Goal: Task Accomplishment & Management: Complete application form

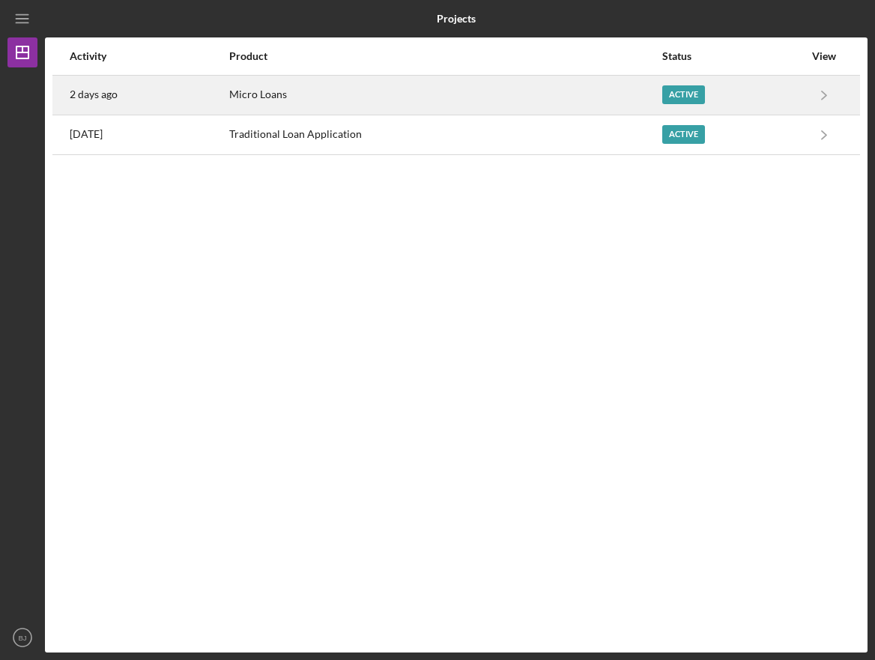
click at [401, 104] on div "Micro Loans" at bounding box center [444, 94] width 431 height 37
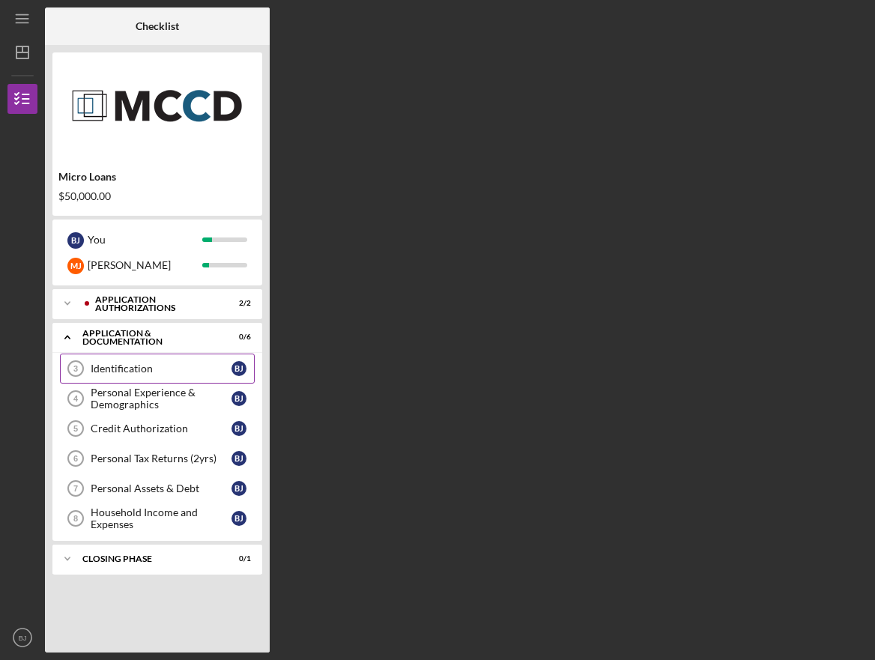
click at [182, 363] on div "Identification" at bounding box center [161, 369] width 141 height 12
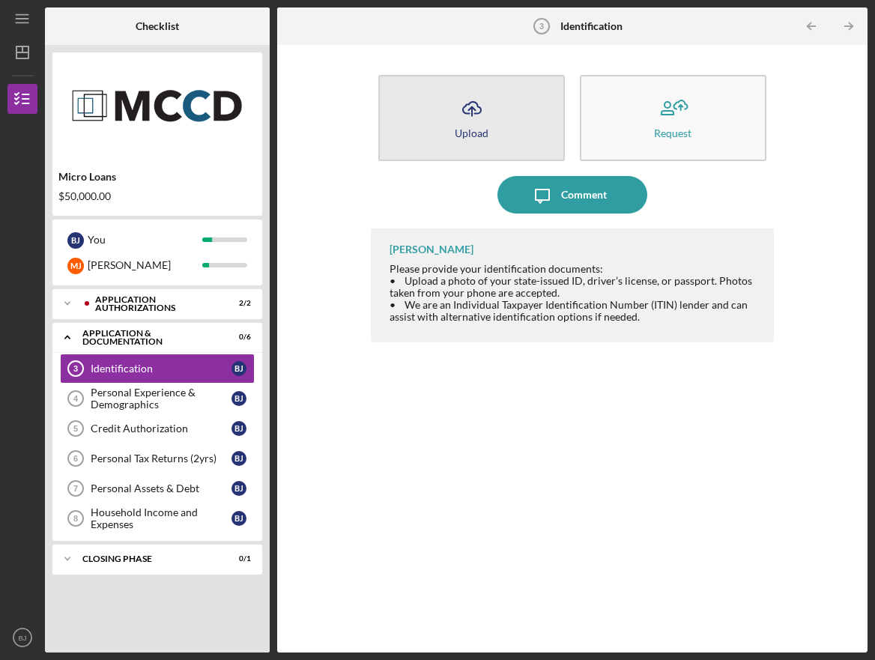
click at [452, 113] on button "Icon/Upload Upload" at bounding box center [471, 118] width 186 height 86
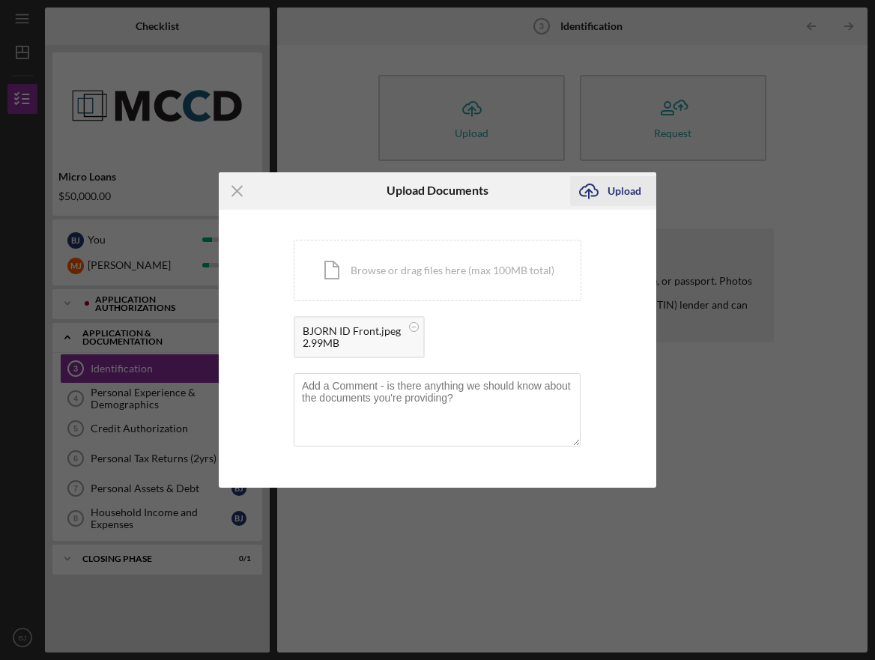
click at [610, 186] on div "Upload" at bounding box center [624, 191] width 34 height 30
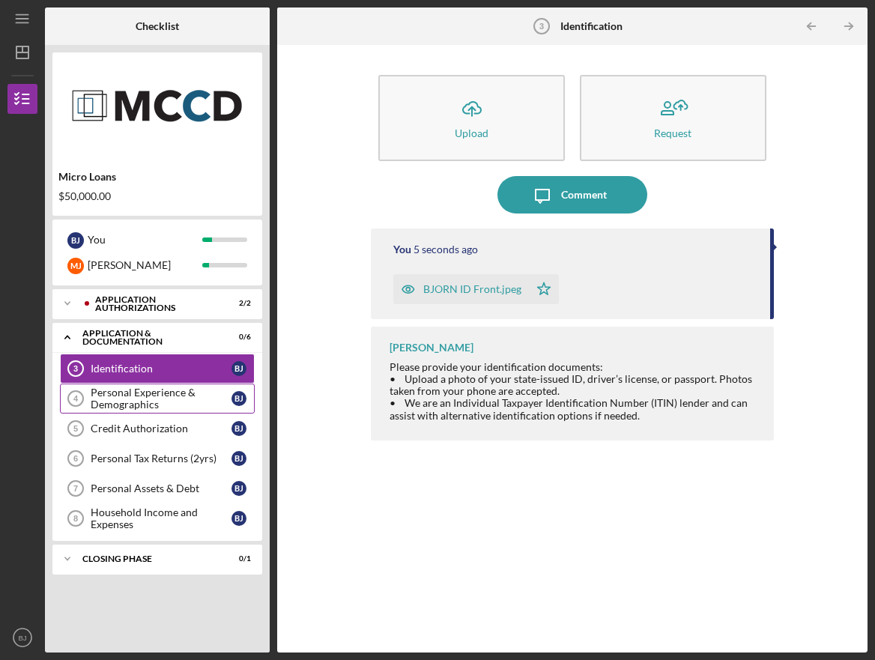
click at [147, 399] on div "Personal Experience & Demographics" at bounding box center [161, 398] width 141 height 24
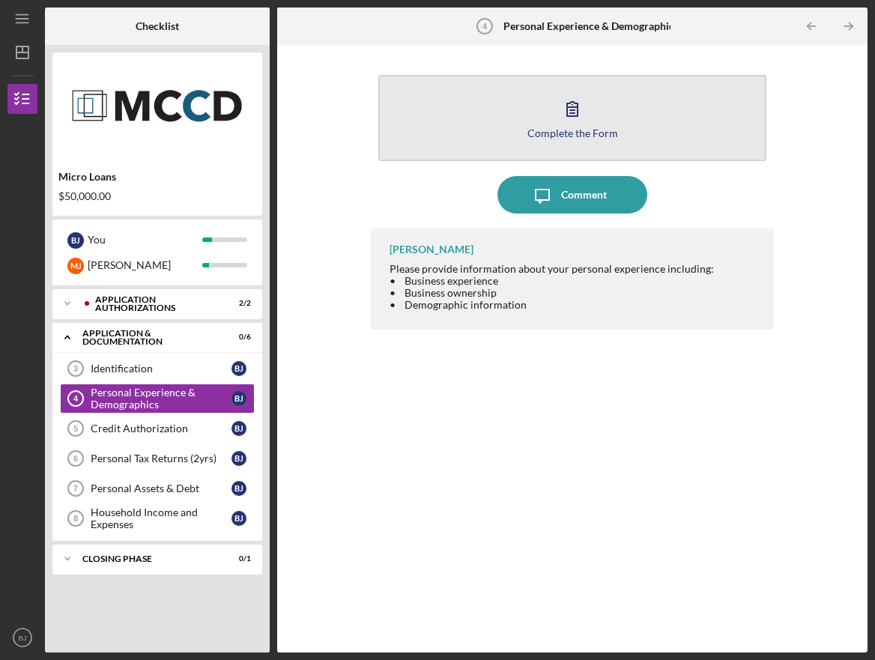
click at [539, 103] on button "Complete the Form Form" at bounding box center [572, 118] width 388 height 86
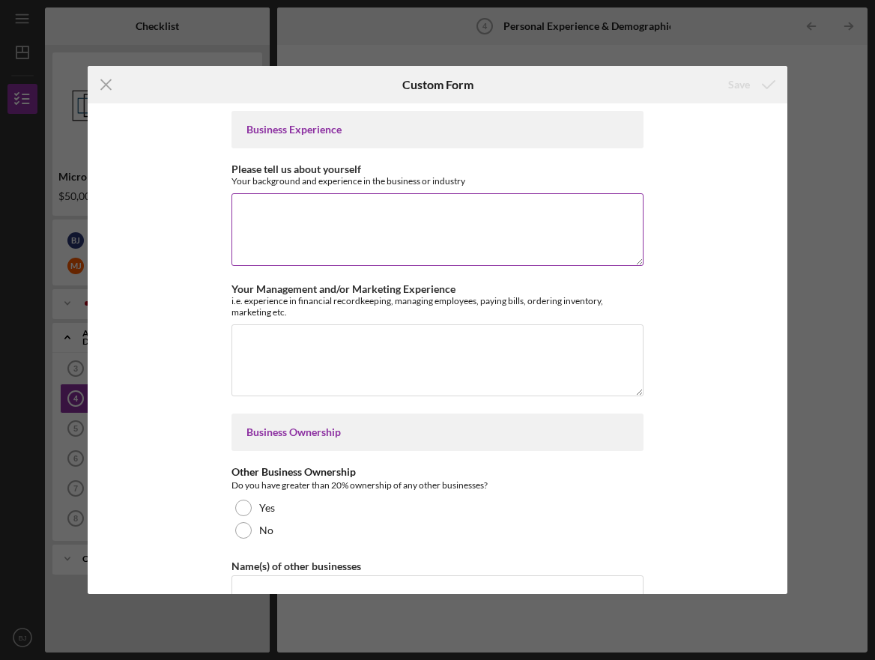
click at [304, 207] on textarea "Please tell us about yourself" at bounding box center [437, 229] width 412 height 72
paste textarea "[PERSON_NAME] has spent his life immersed in food and hospitality. Born in [GEO…"
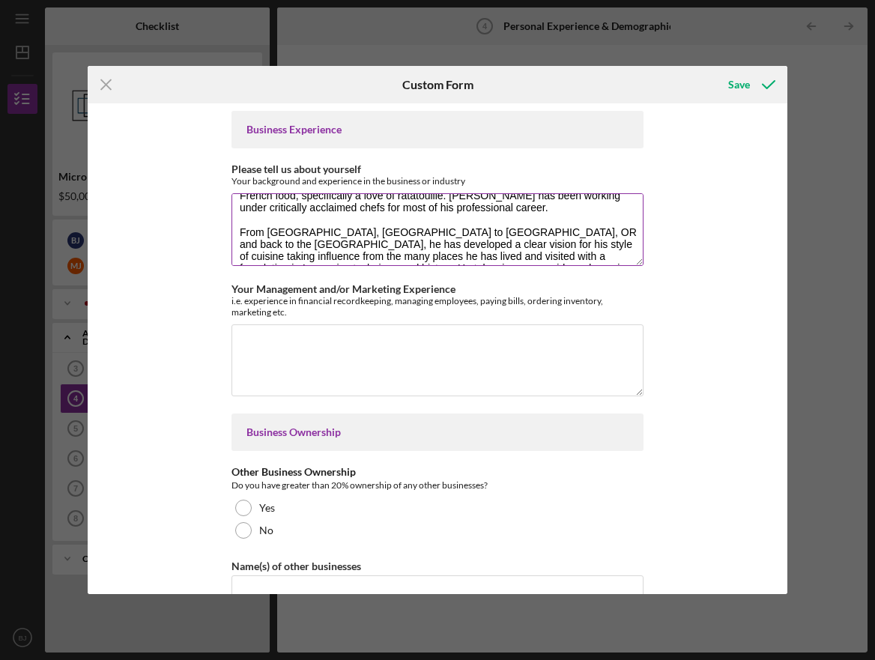
scroll to position [37, 0]
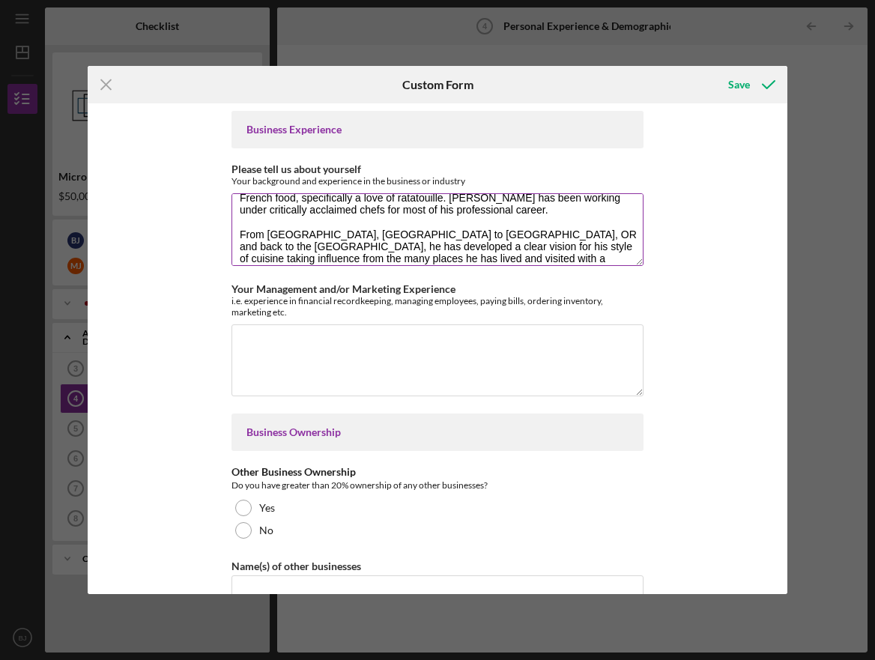
click at [237, 219] on textarea "[PERSON_NAME] has spent his life immersed in food and hospitality. Born in [GEO…" at bounding box center [437, 229] width 412 height 72
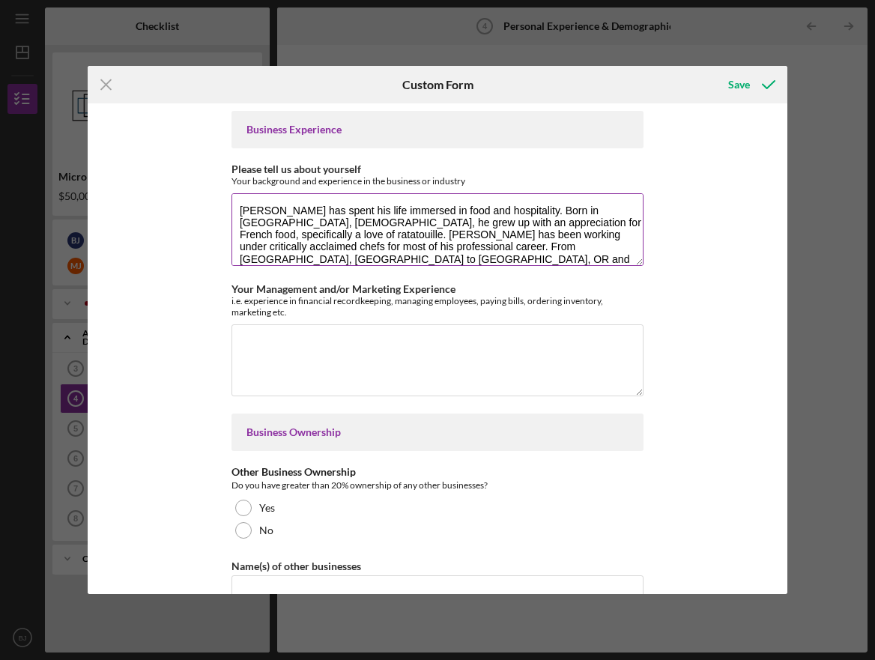
scroll to position [0, 0]
drag, startPoint x: 281, startPoint y: 210, endPoint x: 232, endPoint y: 206, distance: 48.9
click at [232, 206] on textarea "[PERSON_NAME] has spent his life immersed in food and hospitality. Born in [GEO…" at bounding box center [437, 229] width 412 height 72
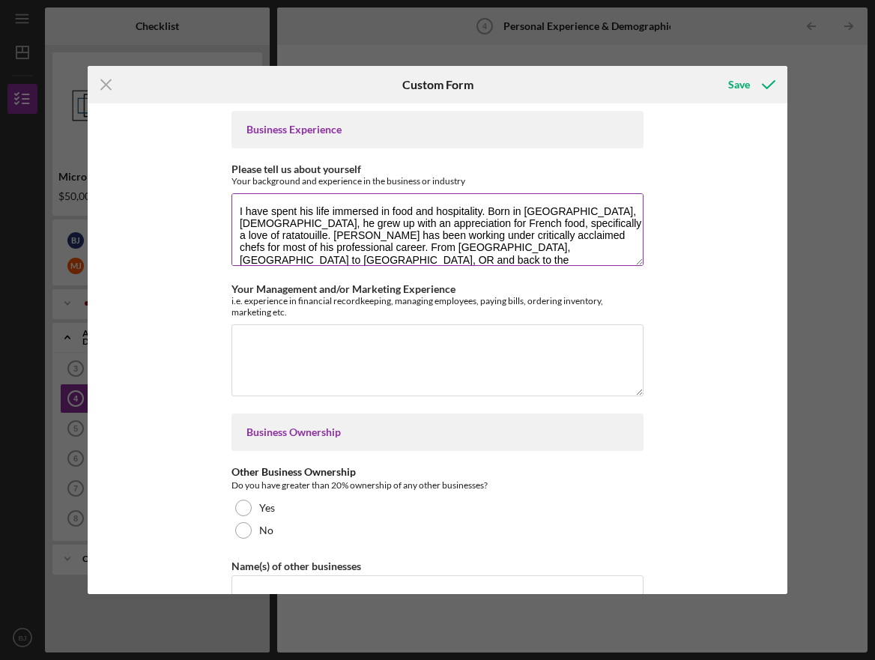
drag, startPoint x: 309, startPoint y: 211, endPoint x: 299, endPoint y: 211, distance: 10.5
click at [299, 211] on textarea "I have spent his life immersed in food and hospitality. Born in [GEOGRAPHIC_DAT…" at bounding box center [437, 229] width 412 height 72
drag, startPoint x: 598, startPoint y: 212, endPoint x: 586, endPoint y: 210, distance: 12.1
click at [586, 210] on textarea "I have spent my life immersed in food and hospitality. Born in [GEOGRAPHIC_DATA…" at bounding box center [437, 229] width 412 height 72
drag, startPoint x: 601, startPoint y: 224, endPoint x: 560, endPoint y: 224, distance: 40.4
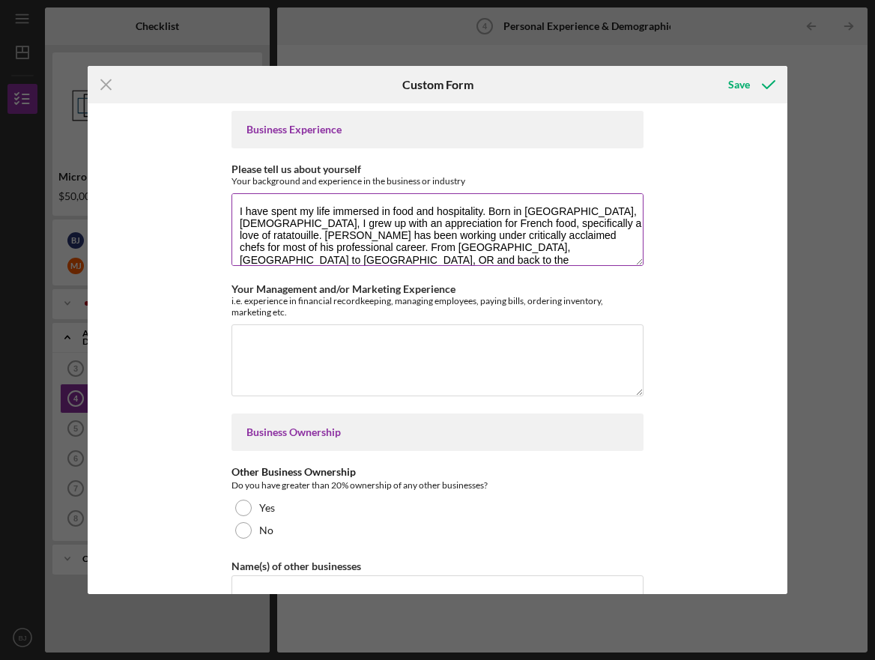
click at [560, 224] on textarea "I have spent my life immersed in food and hospitality. Born in [GEOGRAPHIC_DATA…" at bounding box center [437, 229] width 412 height 72
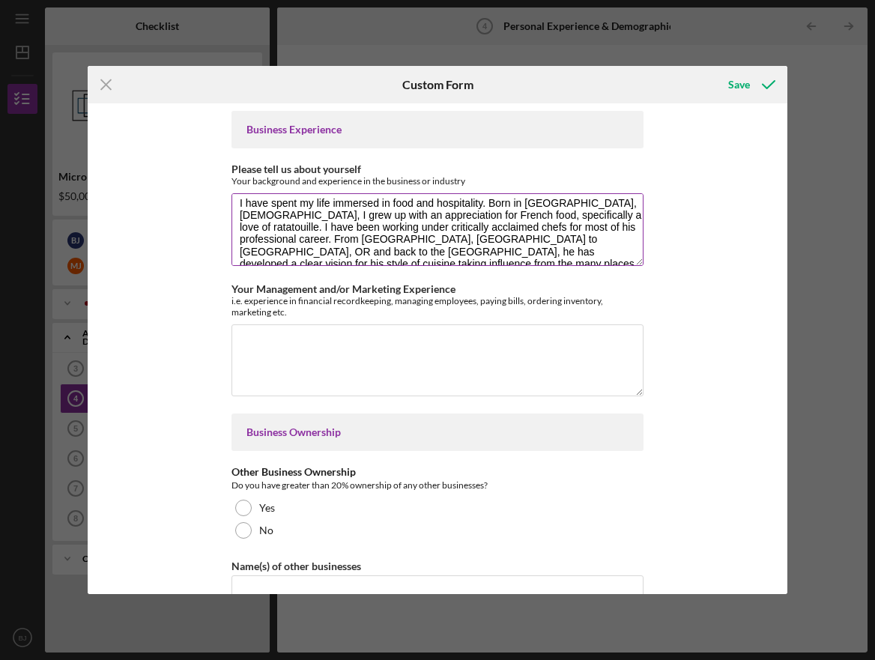
scroll to position [13, 0]
drag, startPoint x: 489, startPoint y: 222, endPoint x: 476, endPoint y: 222, distance: 12.7
click at [476, 222] on textarea "I have spent my life immersed in food and hospitality. Born in [GEOGRAPHIC_DATA…" at bounding box center [437, 229] width 412 height 72
drag, startPoint x: 562, startPoint y: 233, endPoint x: 532, endPoint y: 233, distance: 30.7
click at [532, 233] on textarea "I have spent my life immersed in food and hospitality. Born in [GEOGRAPHIC_DATA…" at bounding box center [437, 229] width 412 height 72
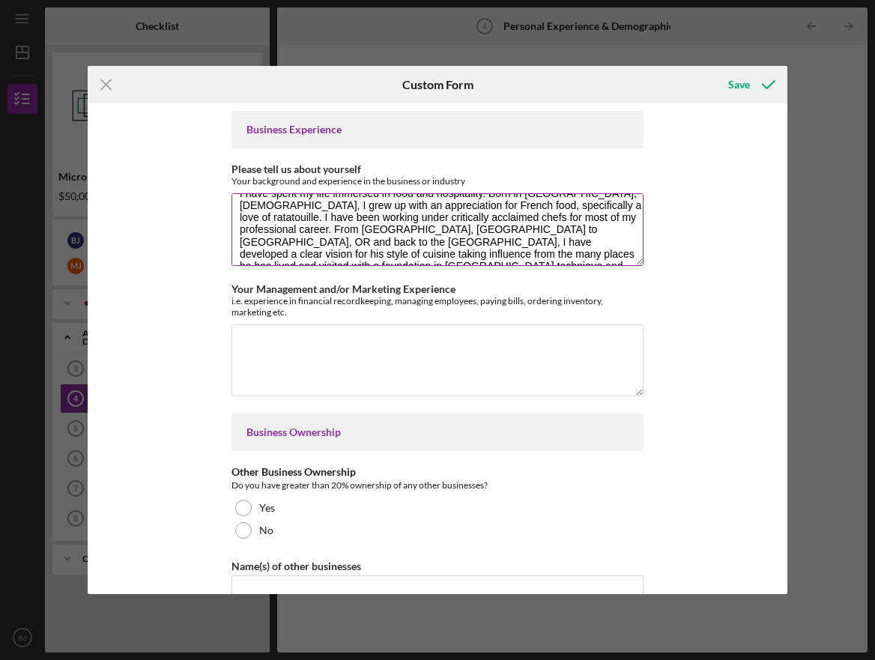
scroll to position [19, 0]
drag, startPoint x: 604, startPoint y: 237, endPoint x: 574, endPoint y: 237, distance: 30.7
click at [574, 237] on textarea "I have spent my life immersed in food and hospitality. Born in [GEOGRAPHIC_DATA…" at bounding box center [437, 229] width 412 height 72
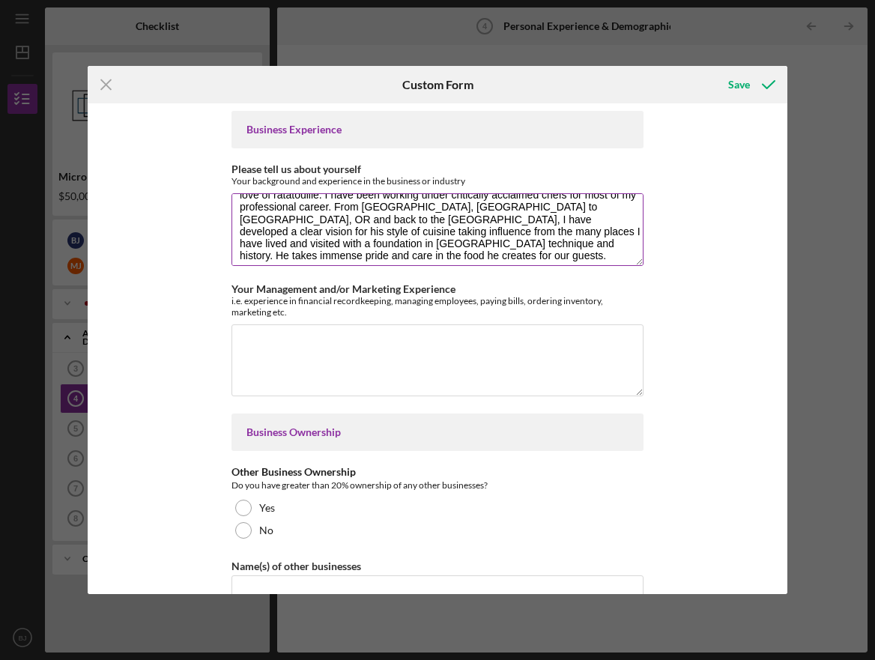
scroll to position [43, 0]
drag, startPoint x: 551, startPoint y: 229, endPoint x: 540, endPoint y: 229, distance: 11.2
click at [540, 229] on textarea "I have spent my life immersed in food and hospitality. Born in [GEOGRAPHIC_DATA…" at bounding box center [437, 229] width 412 height 72
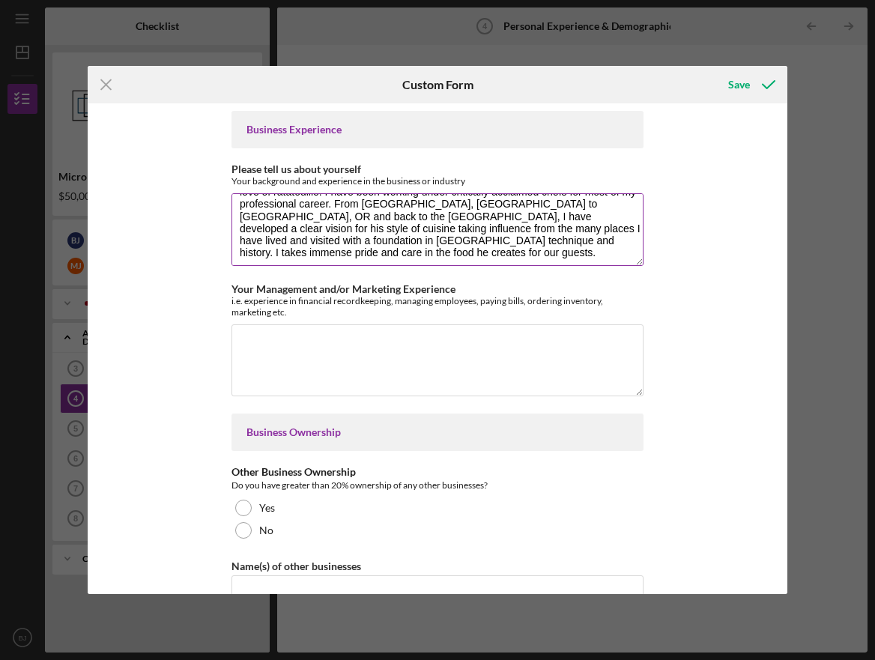
click at [569, 230] on textarea "I have spent my life immersed in food and hospitality. Born in [GEOGRAPHIC_DATA…" at bounding box center [437, 229] width 412 height 72
click at [345, 240] on textarea "I have spent my life immersed in food and hospitality. Born in [GEOGRAPHIC_DATA…" at bounding box center [437, 229] width 412 height 72
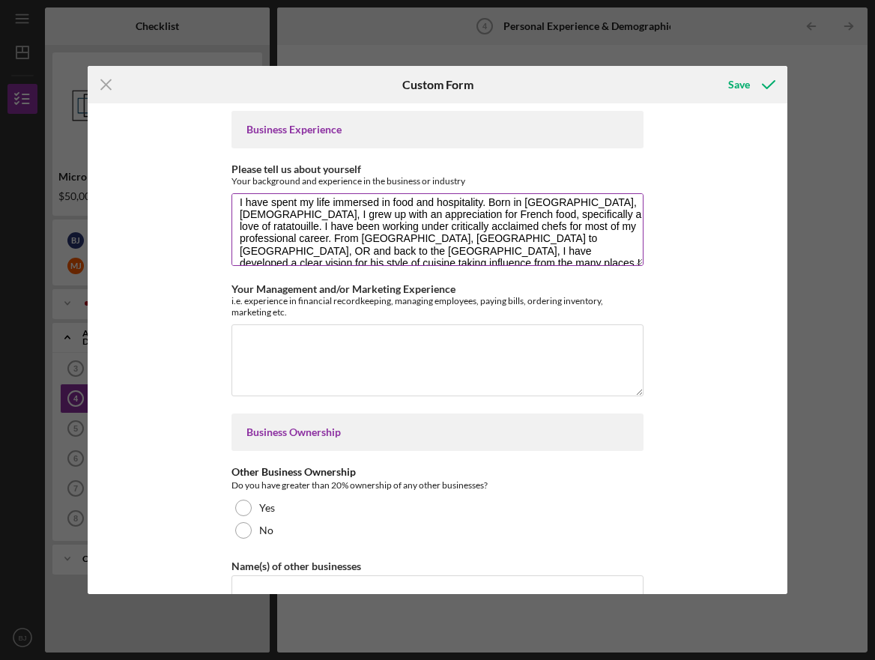
scroll to position [0, 0]
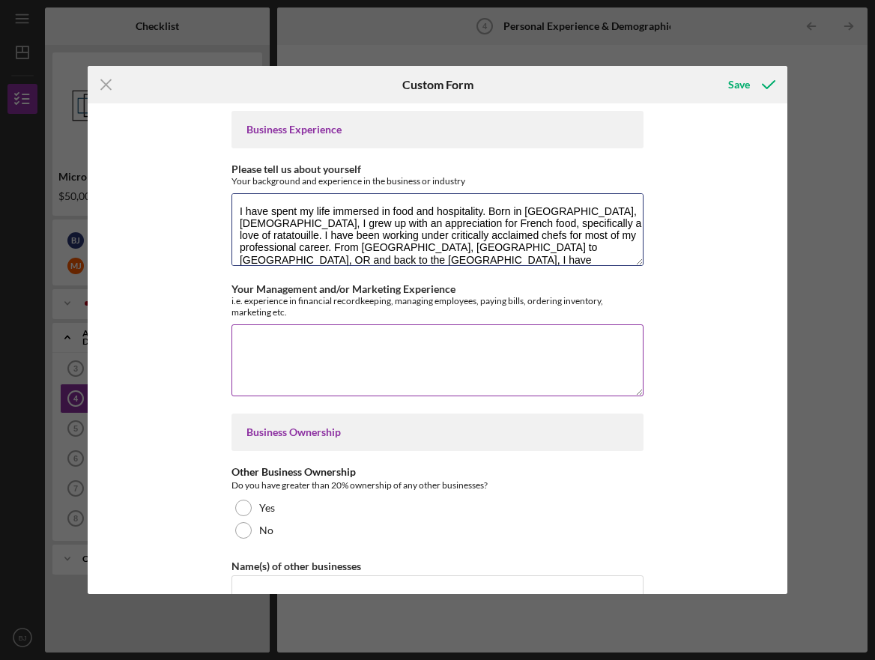
type textarea "I have spent my life immersed in food and hospitality. Born in [GEOGRAPHIC_DATA…"
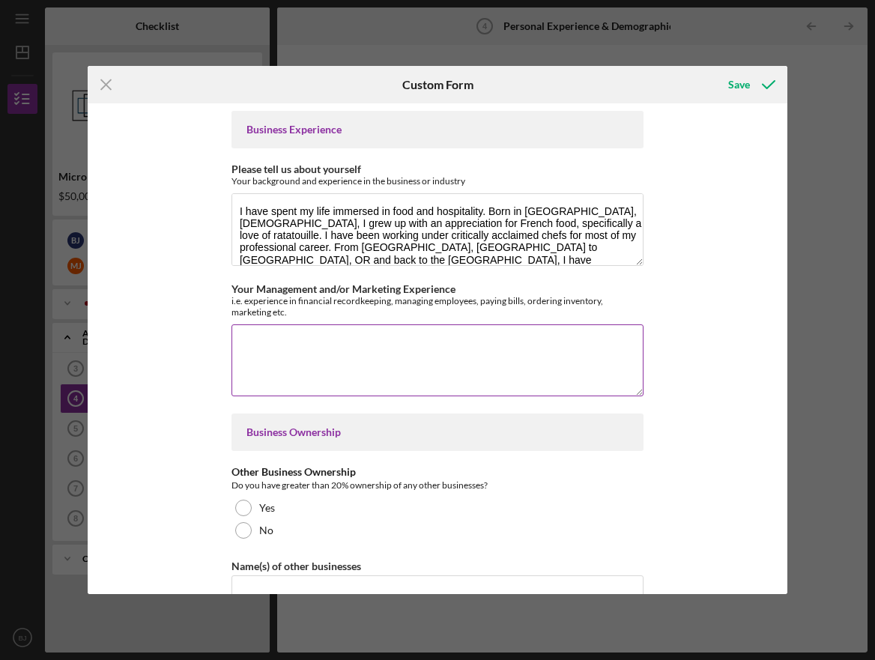
click at [327, 346] on textarea "Your Management and/or Marketing Experience" at bounding box center [437, 360] width 412 height 72
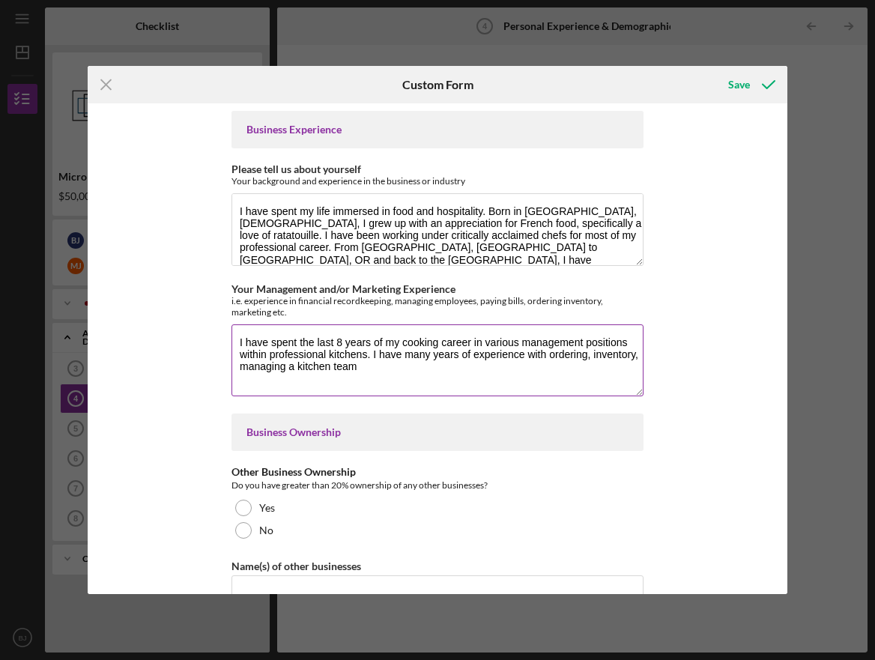
click at [637, 351] on textarea "I have spent the last 8 years of my cooking career in various management positi…" at bounding box center [437, 360] width 412 height 72
click at [458, 367] on textarea "I have spent the last 8 years of my cooking career in various management positi…" at bounding box center [437, 360] width 412 height 72
click at [257, 365] on textarea "I have spent the last 8 years of my cooking career in various management positi…" at bounding box center [437, 360] width 412 height 72
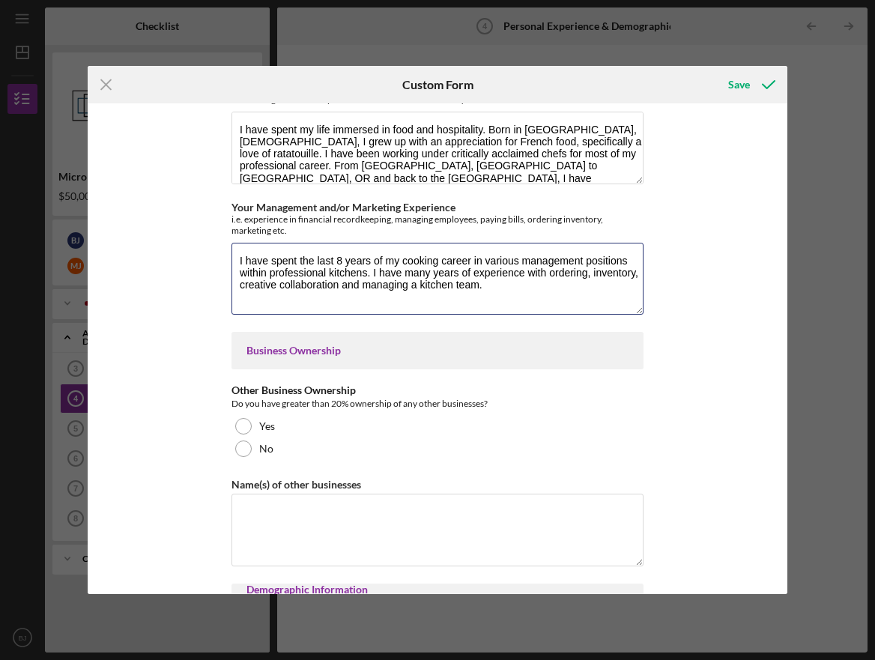
scroll to position [82, 0]
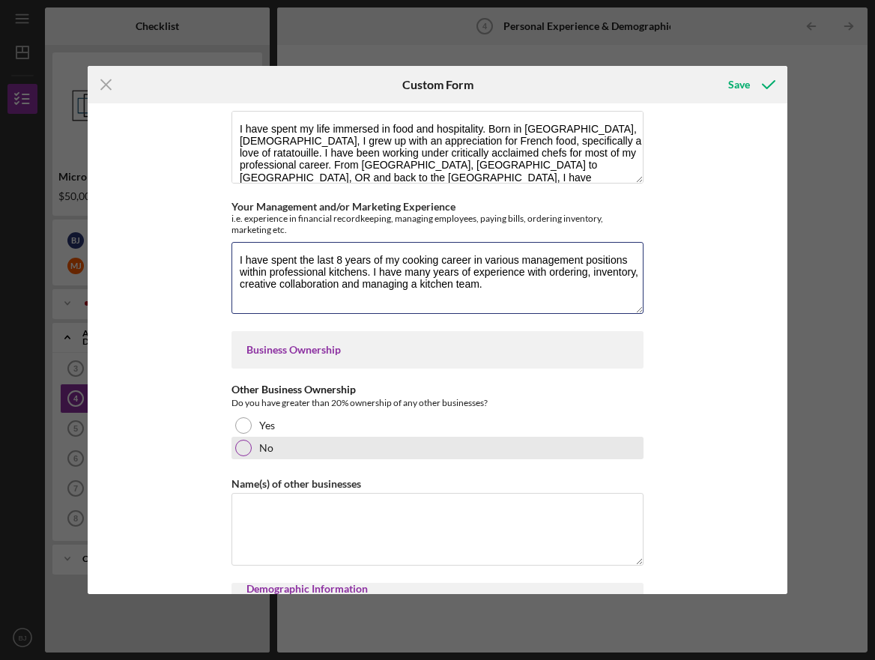
type textarea "I have spent the last 8 years of my cooking career in various management positi…"
click at [244, 448] on div at bounding box center [243, 448] width 16 height 16
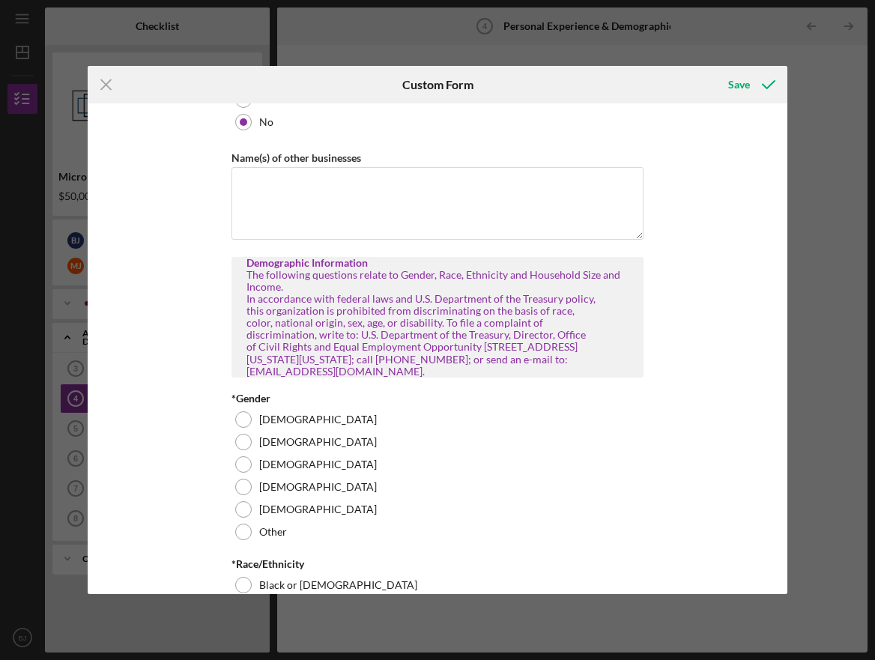
scroll to position [439, 0]
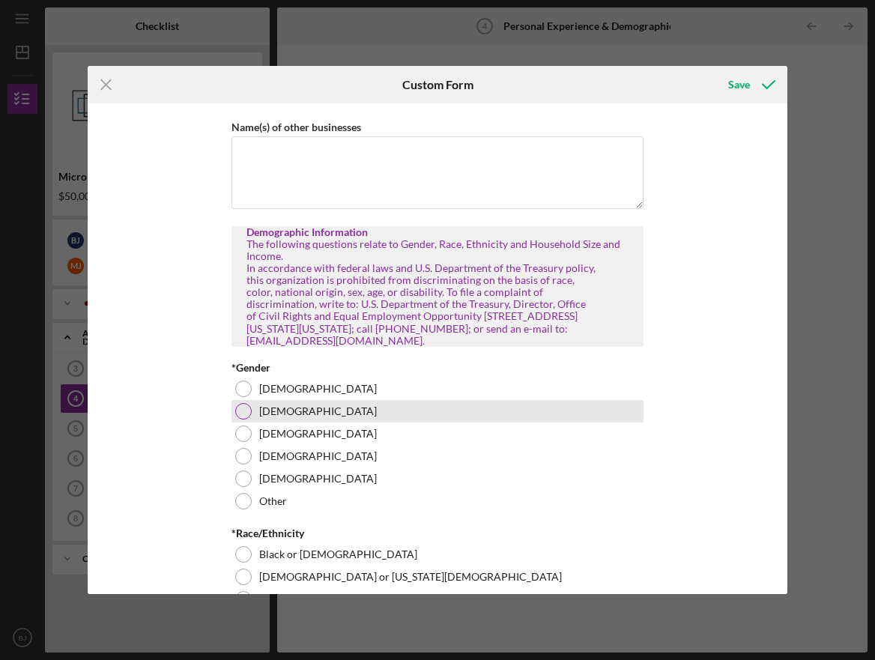
click at [239, 412] on div at bounding box center [243, 411] width 16 height 16
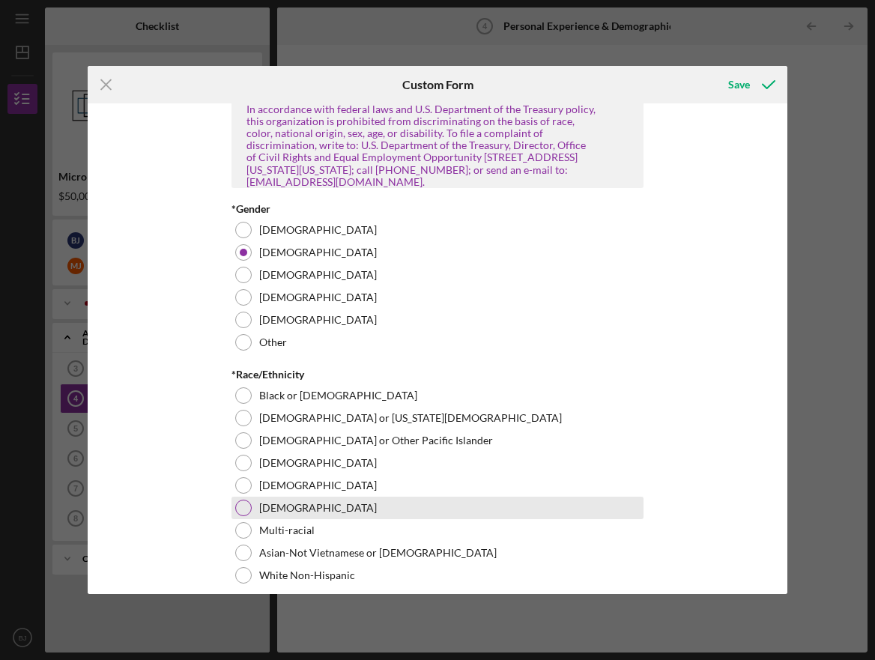
scroll to position [611, 0]
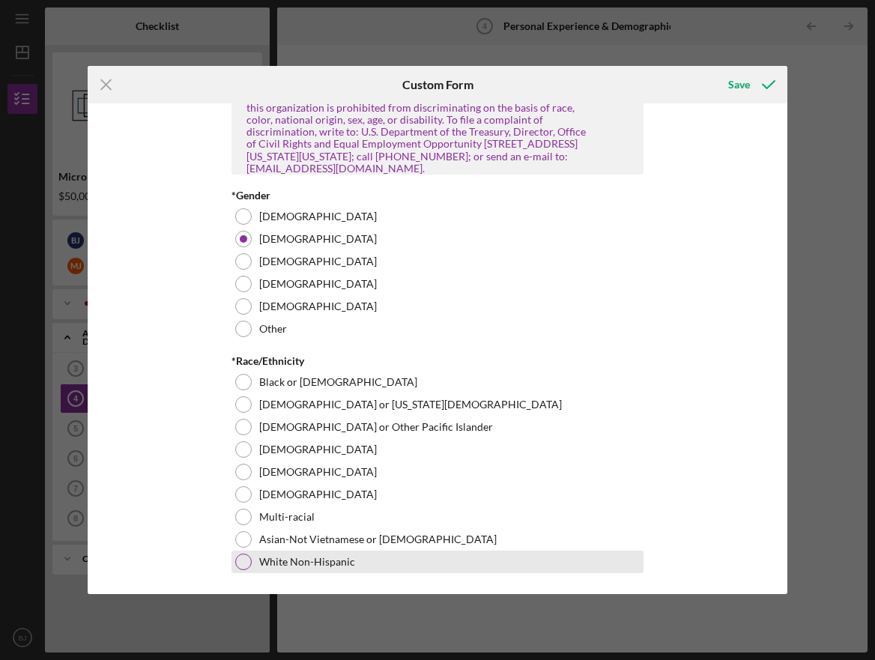
click at [239, 559] on div at bounding box center [243, 561] width 16 height 16
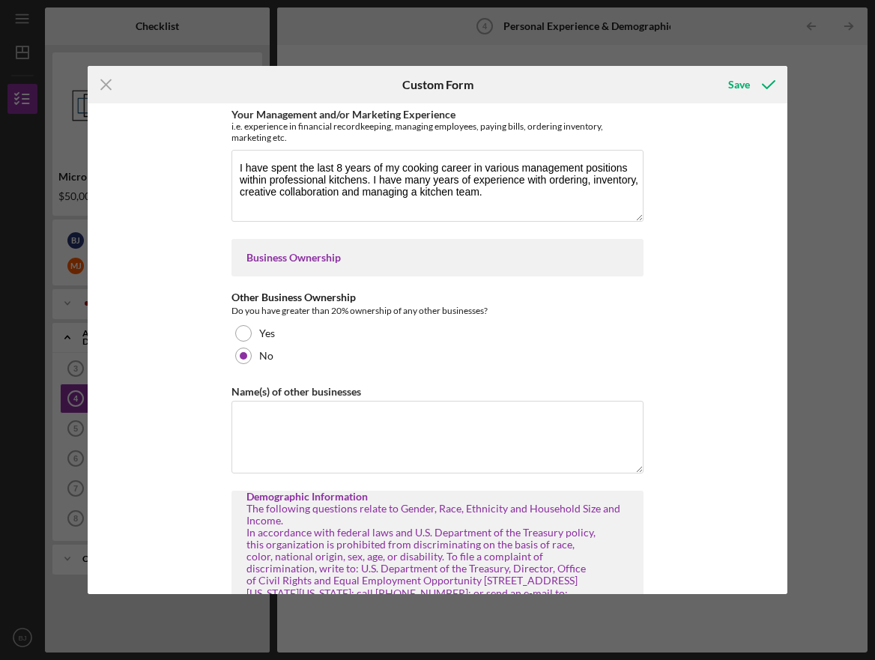
scroll to position [0, 0]
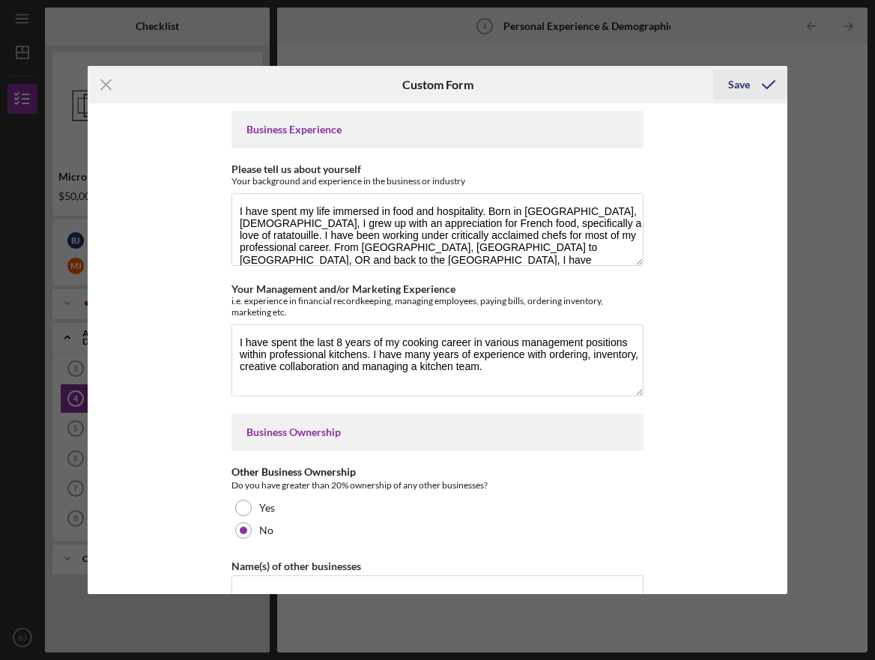
click at [747, 76] on div "Save" at bounding box center [739, 85] width 22 height 30
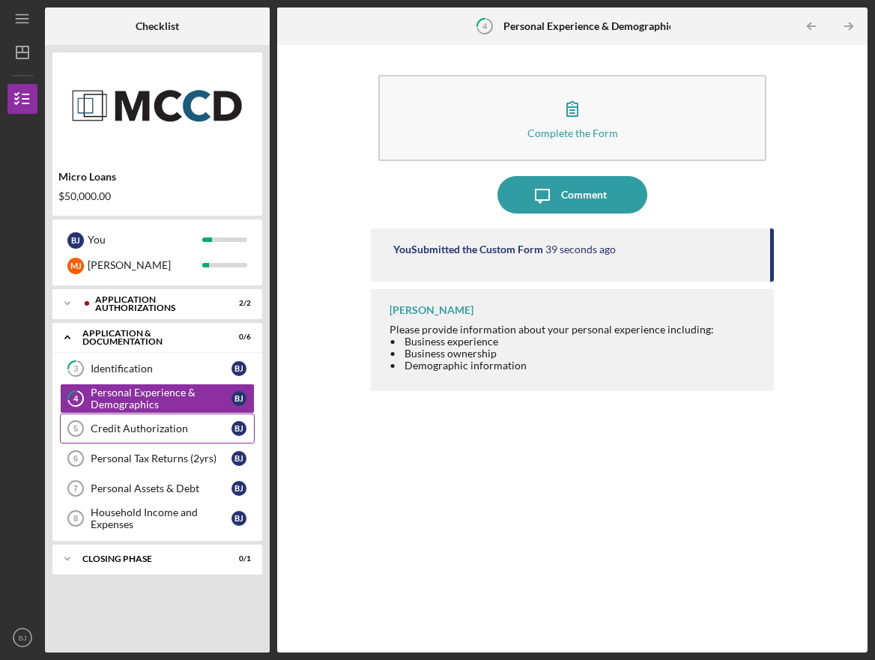
click at [172, 440] on link "Credit Authorization 5 Credit Authorization [PERSON_NAME]" at bounding box center [157, 428] width 195 height 30
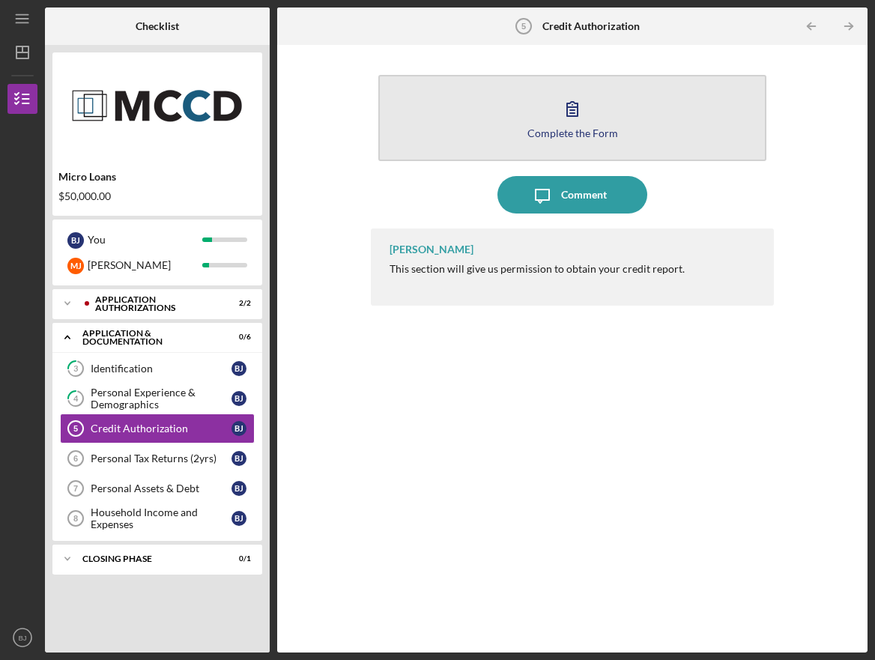
click at [555, 124] on icon "button" at bounding box center [571, 108] width 37 height 37
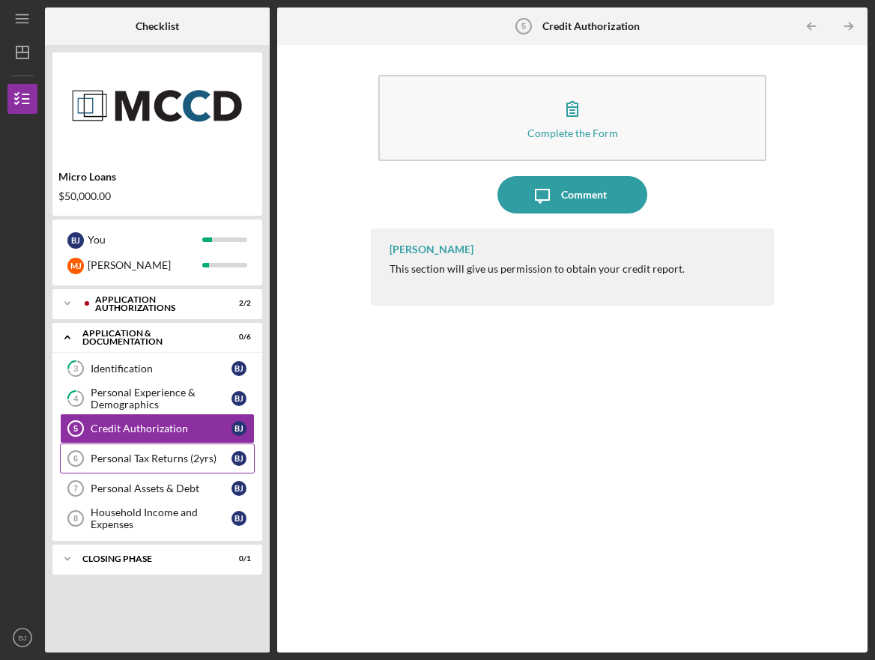
click at [156, 458] on div "Personal Tax Returns (2yrs)" at bounding box center [161, 458] width 141 height 12
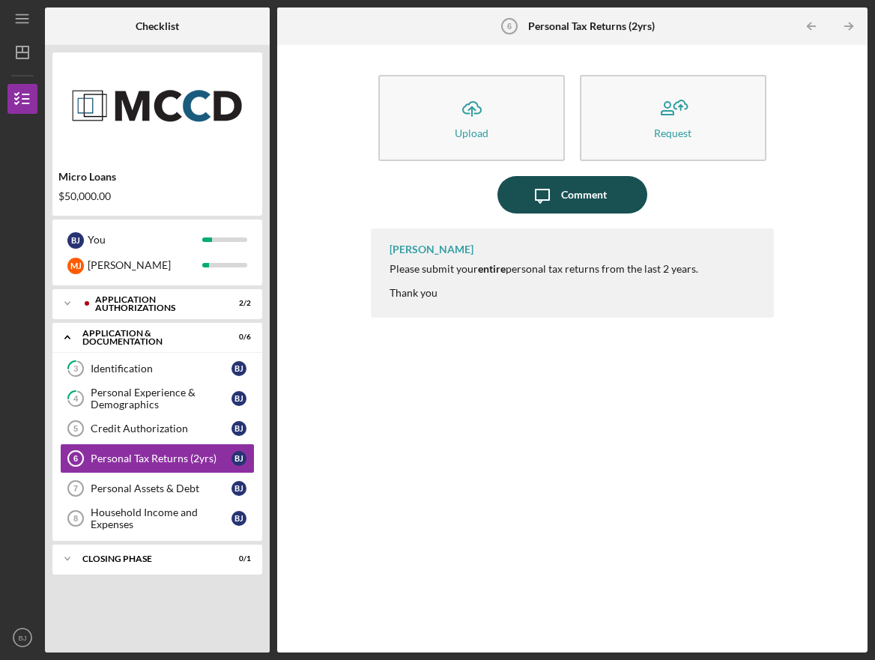
click at [575, 201] on div "Comment" at bounding box center [584, 194] width 46 height 37
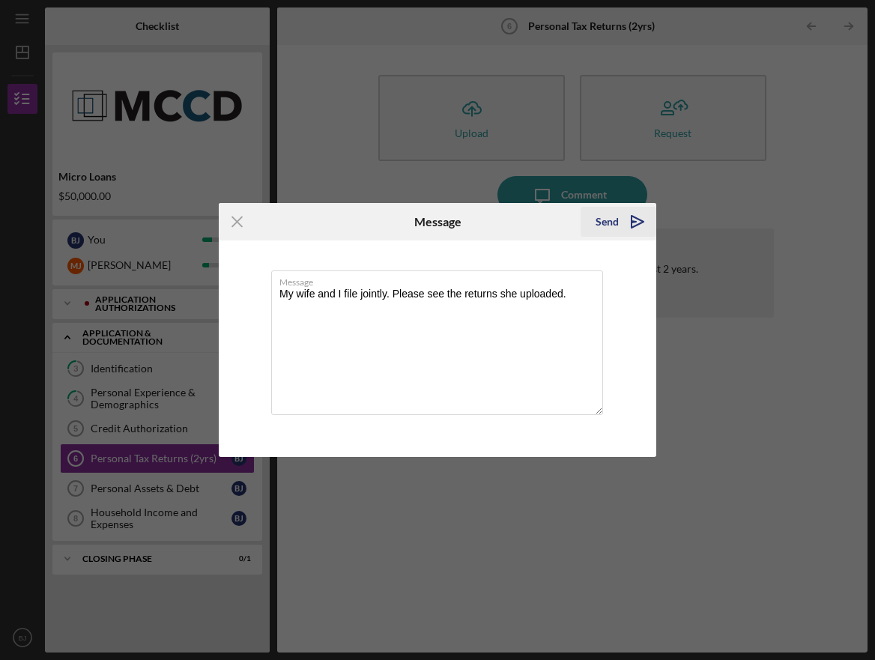
type textarea "My wife and I file jointly. Please see the returns she uploaded."
click at [617, 225] on div "Send" at bounding box center [606, 222] width 23 height 30
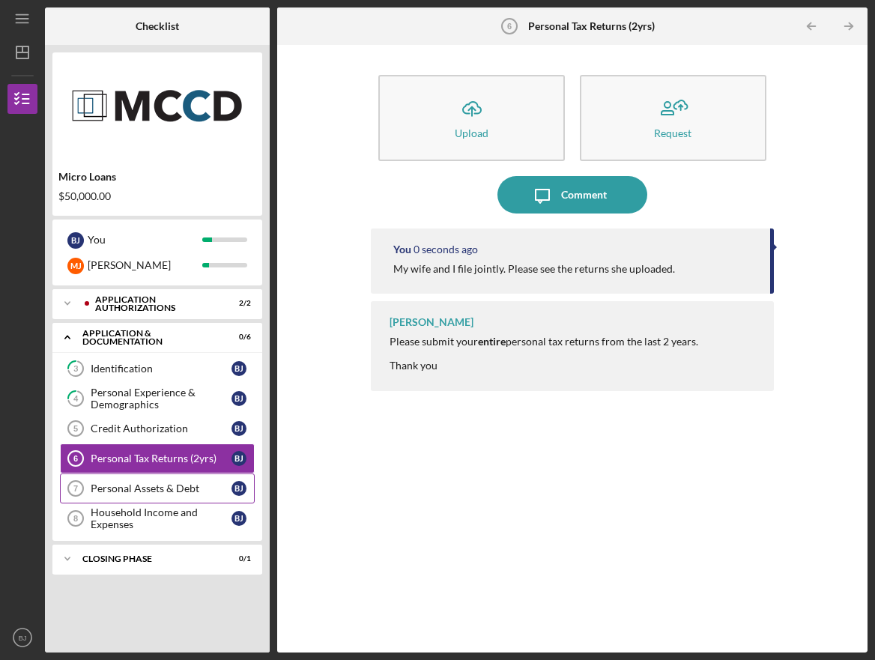
click at [151, 489] on div "Personal Assets & Debt" at bounding box center [161, 488] width 141 height 12
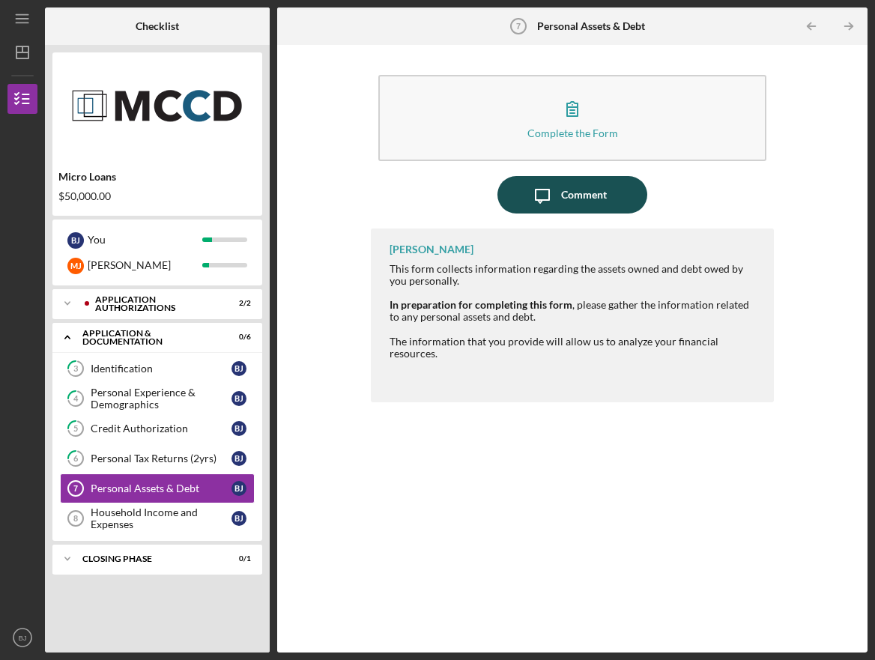
click at [537, 202] on icon "Icon/Message" at bounding box center [542, 194] width 37 height 37
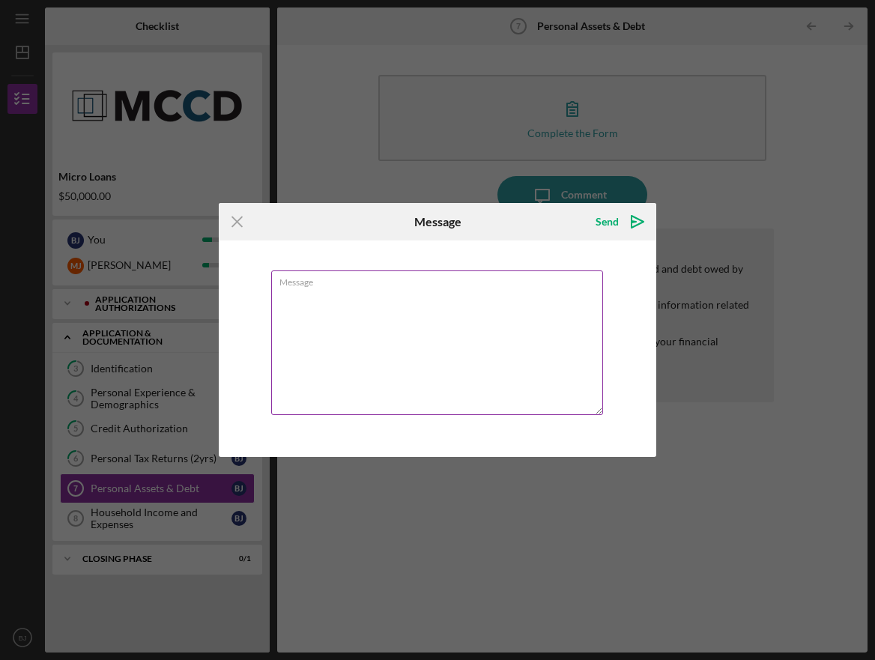
click at [376, 310] on textarea "Message" at bounding box center [437, 342] width 332 height 145
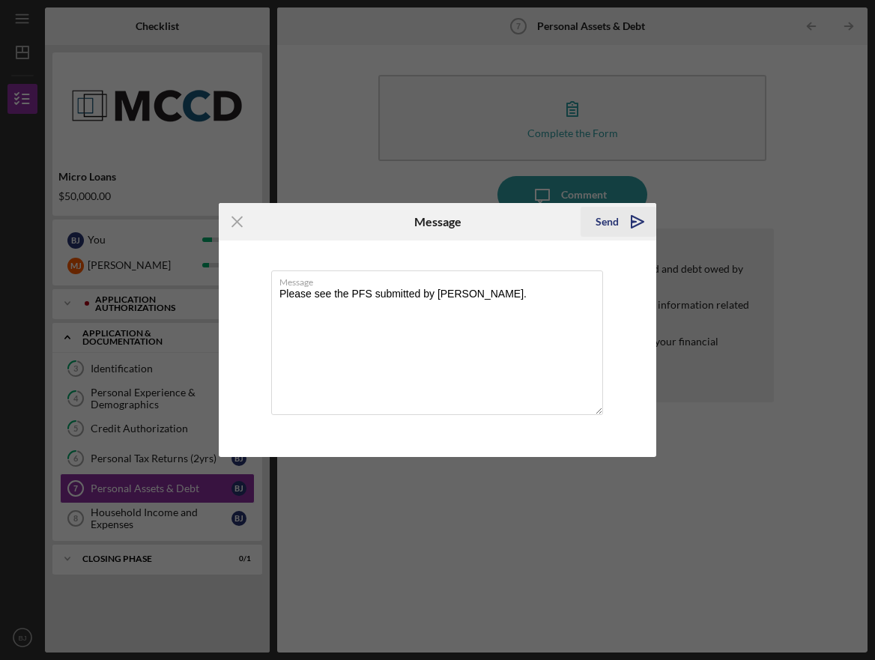
type textarea "Please see the PFS submitted by [PERSON_NAME]."
click at [615, 221] on div "Send" at bounding box center [606, 222] width 23 height 30
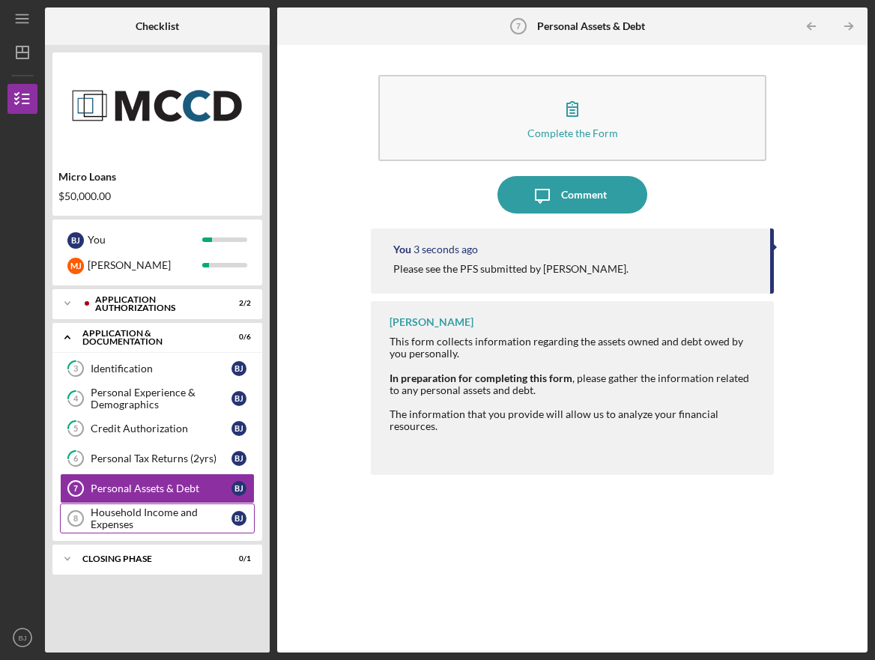
click at [193, 518] on div "Household Income and Expenses" at bounding box center [161, 518] width 141 height 24
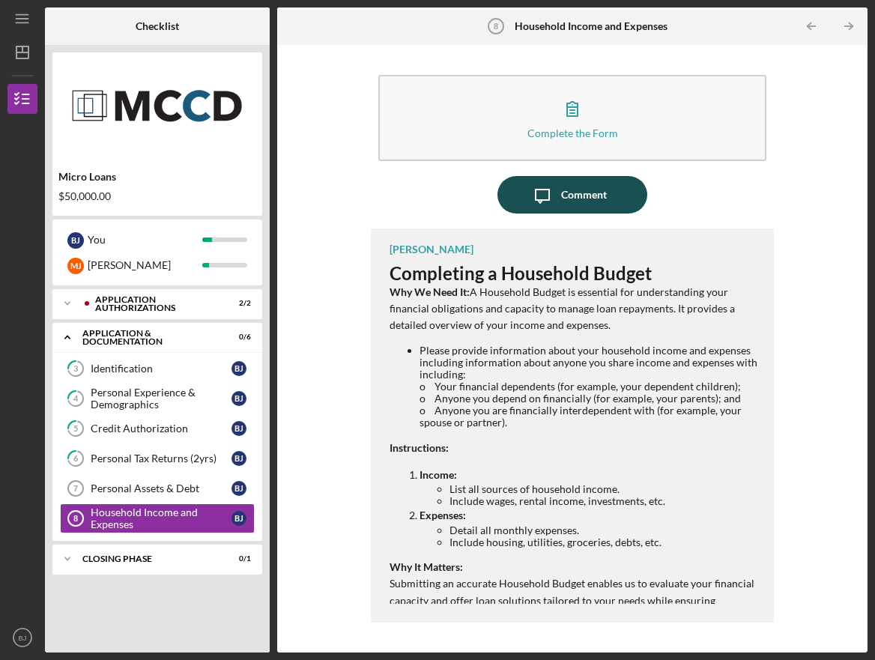
click at [550, 192] on icon "Icon/Message" at bounding box center [542, 194] width 37 height 37
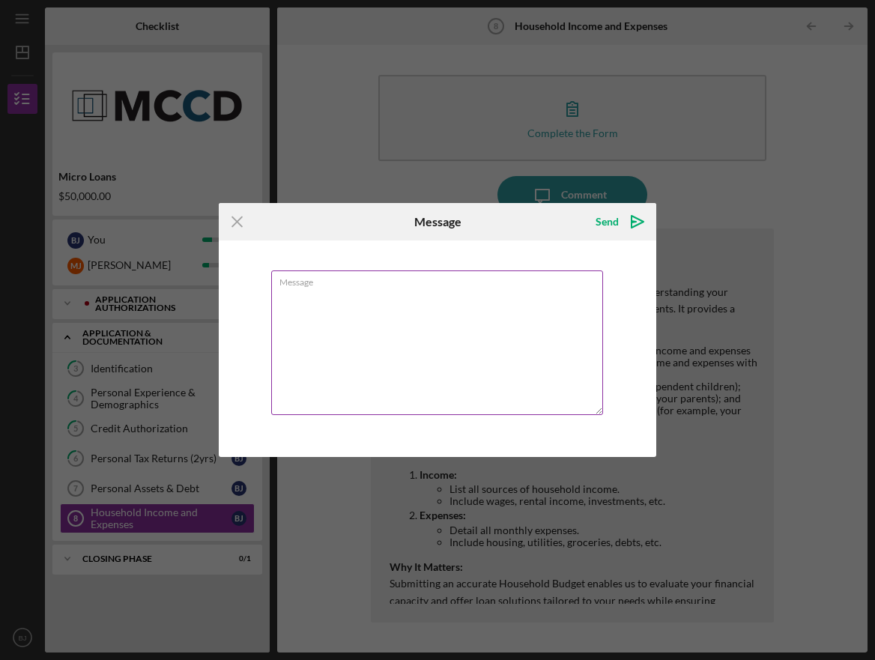
click at [357, 326] on textarea "Message" at bounding box center [437, 342] width 332 height 145
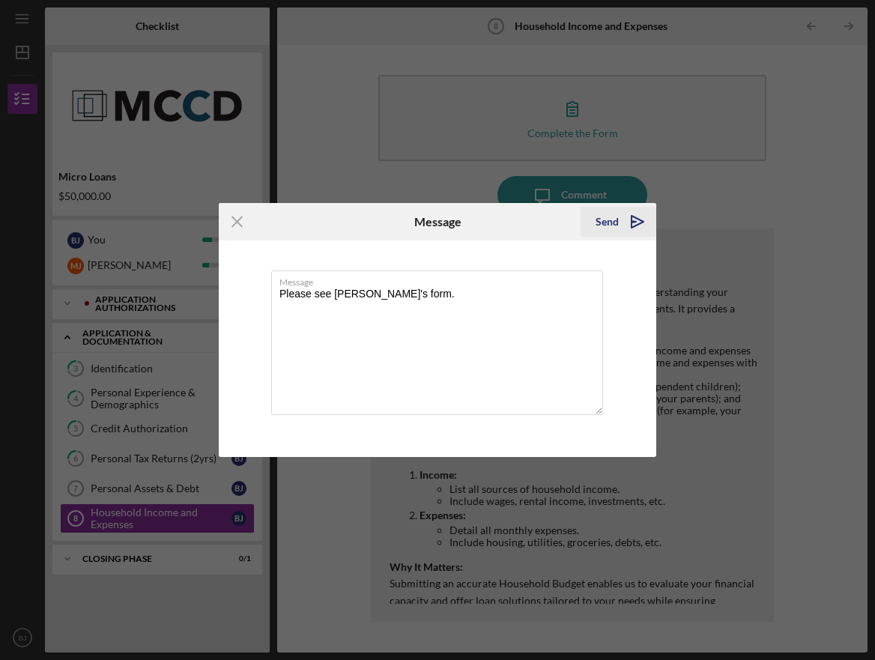
type textarea "Please see [PERSON_NAME]'s form."
click at [618, 221] on div "Send" at bounding box center [606, 222] width 23 height 30
